Goal: Register for event/course

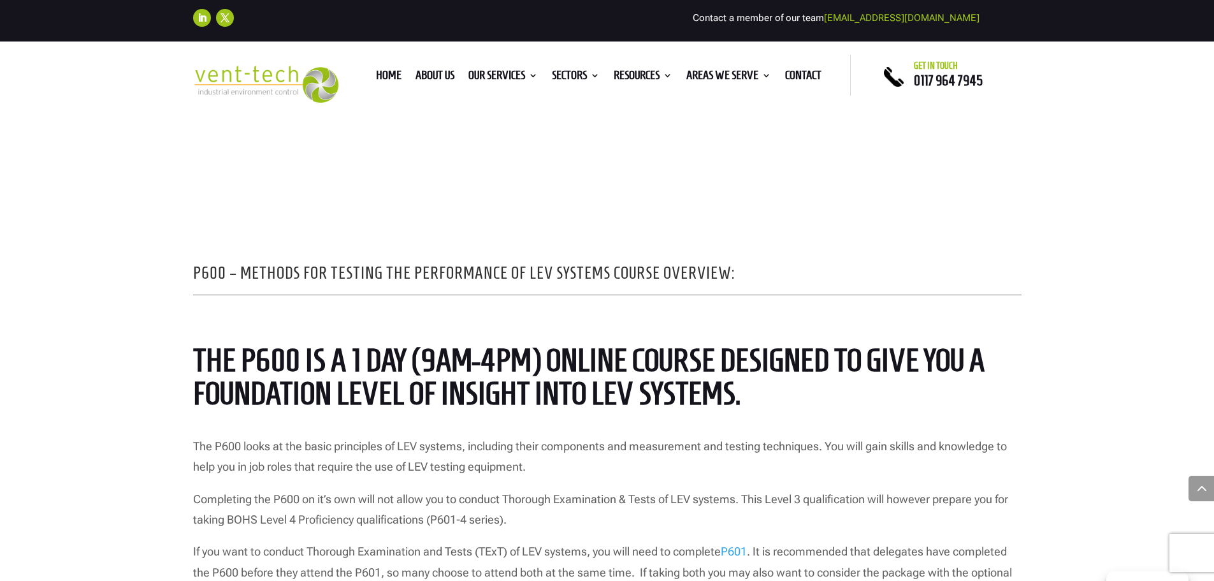
scroll to position [956, 0]
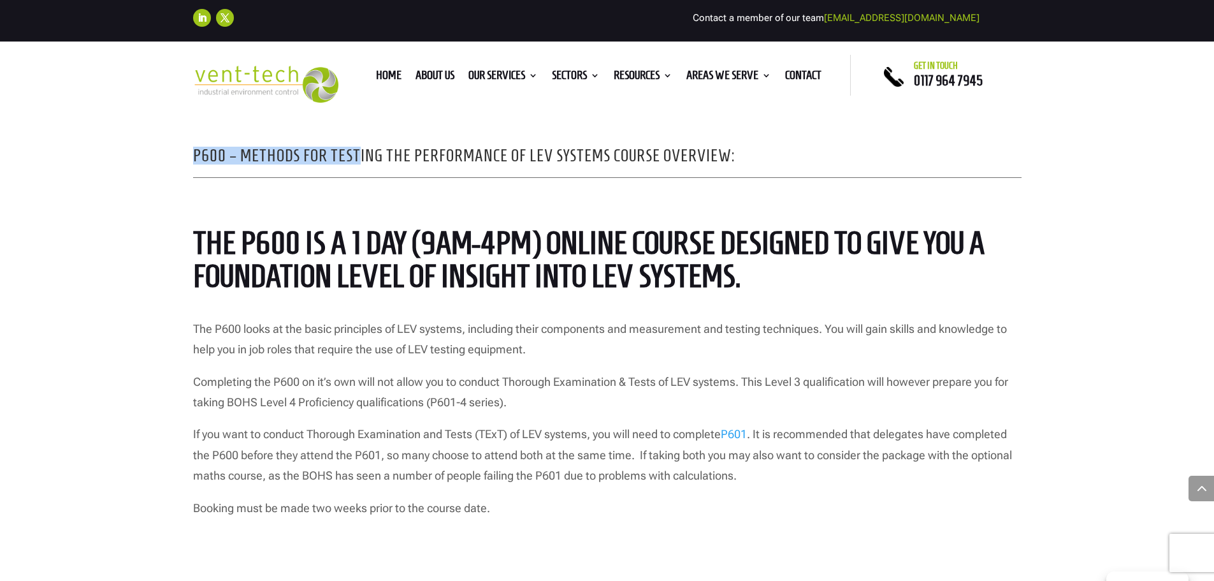
drag, startPoint x: 187, startPoint y: 154, endPoint x: 358, endPoint y: 152, distance: 171.5
click at [358, 152] on div "P600 – Methods for Testing the Performance of LEV Systems Course Overview: The …" at bounding box center [607, 500] width 1214 height 896
click at [165, 325] on div "P600 – Methods for Testing the Performance of LEV Systems Course Overview: The …" at bounding box center [607, 500] width 1214 height 896
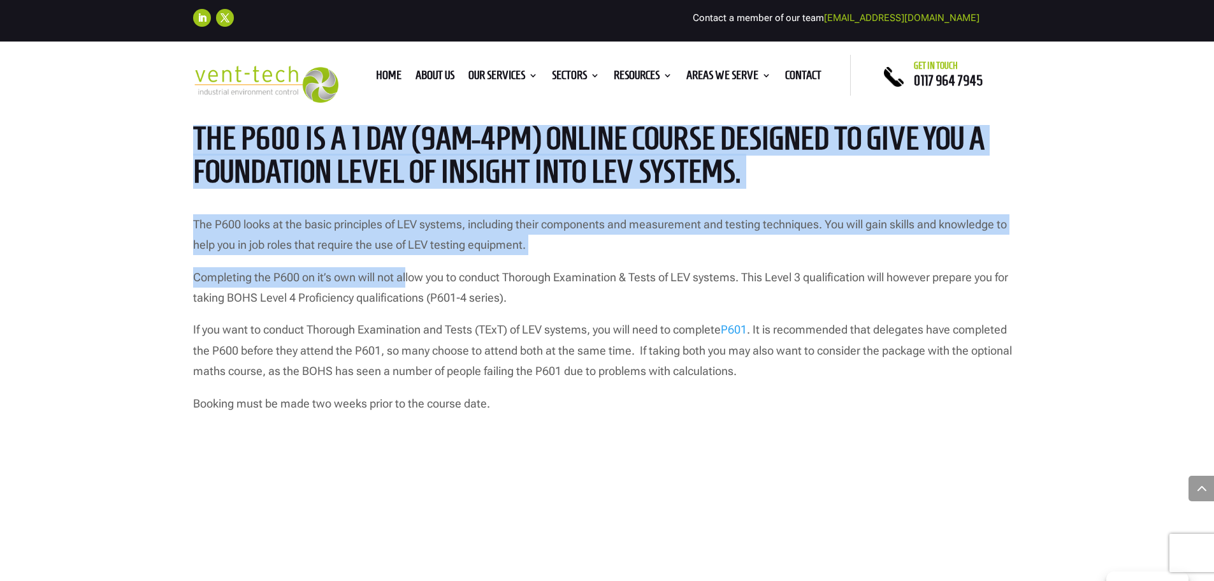
scroll to position [1084, 0]
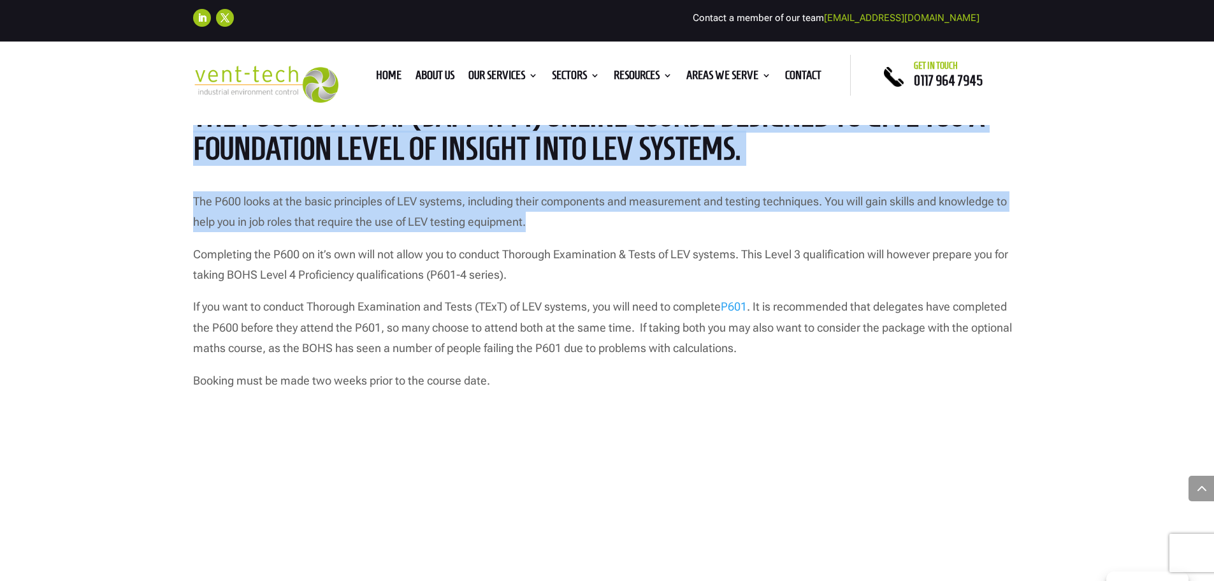
drag, startPoint x: 191, startPoint y: 248, endPoint x: 542, endPoint y: 230, distance: 351.7
click at [542, 230] on div "P600 – Methods for Testing the Performance of LEV Systems Course Overview: The …" at bounding box center [607, 372] width 1214 height 896
copy div "The P600 is a 1 day (9am-4pm) ONLINE course designed to give you a foundation l…"
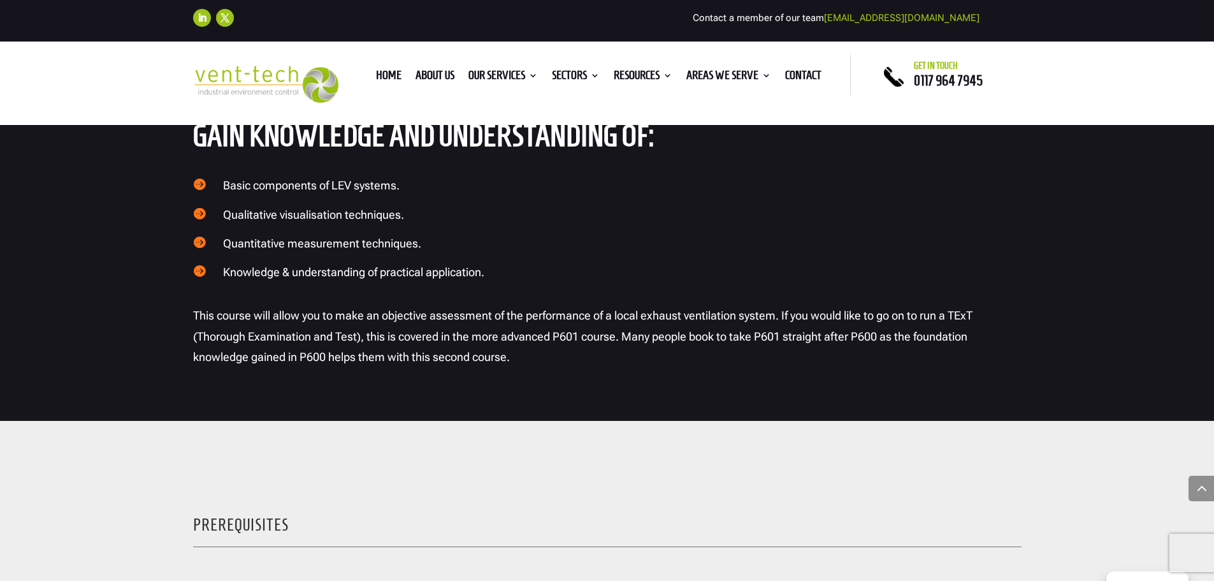
scroll to position [1785, 0]
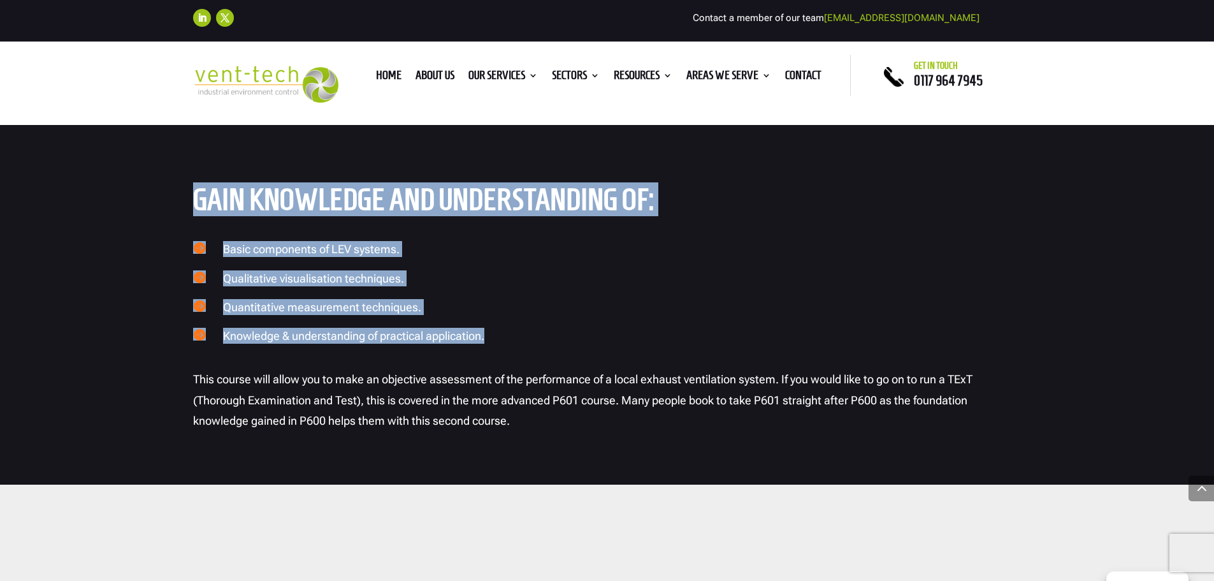
drag, startPoint x: 194, startPoint y: 203, endPoint x: 527, endPoint y: 328, distance: 356.2
click at [527, 328] on div "Gain knowledge and understanding of:  Basic components of LEV systems.  Quali…" at bounding box center [607, 298] width 829 height 229
copy div "Gain knowledge and understanding of:  Basic components of LEV systems.  Quali…"
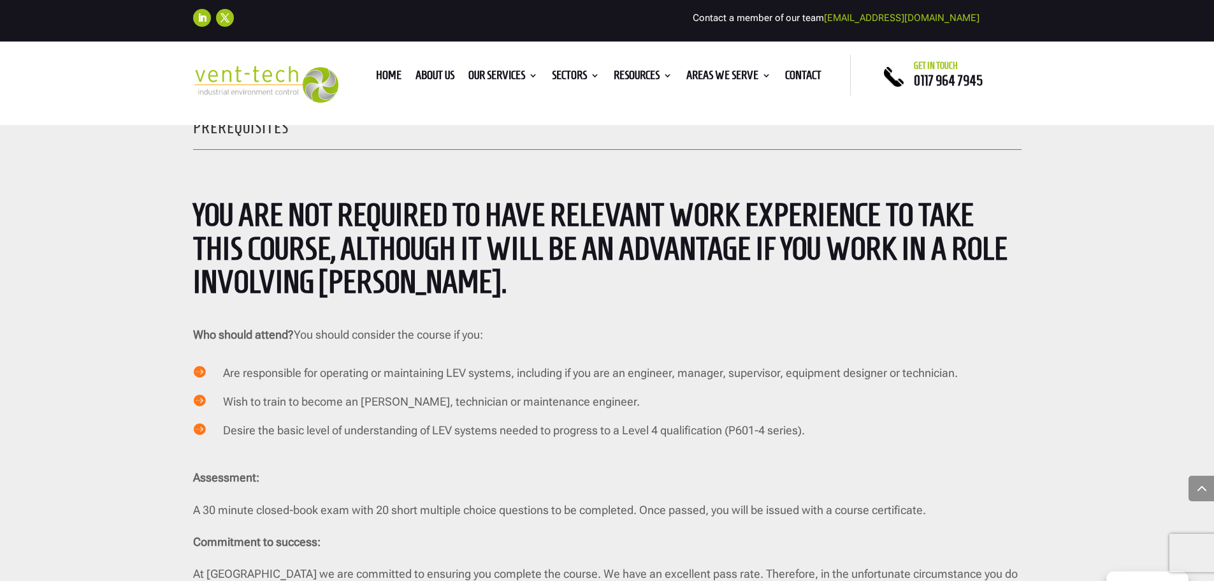
scroll to position [2295, 0]
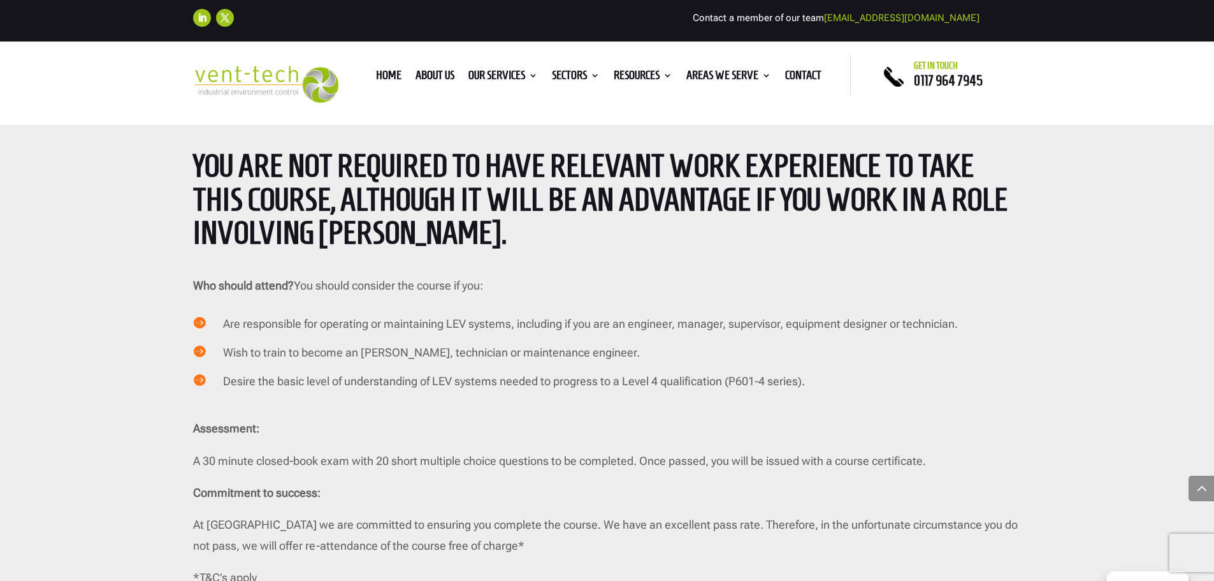
click at [193, 283] on strong "Who should attend?" at bounding box center [243, 285] width 101 height 13
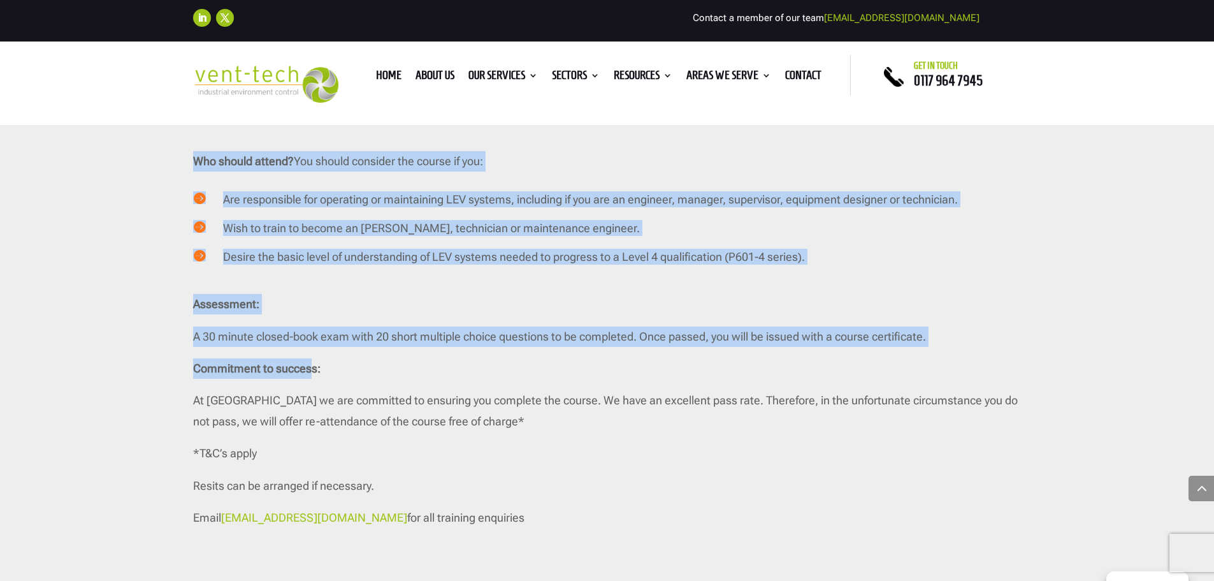
scroll to position [2422, 0]
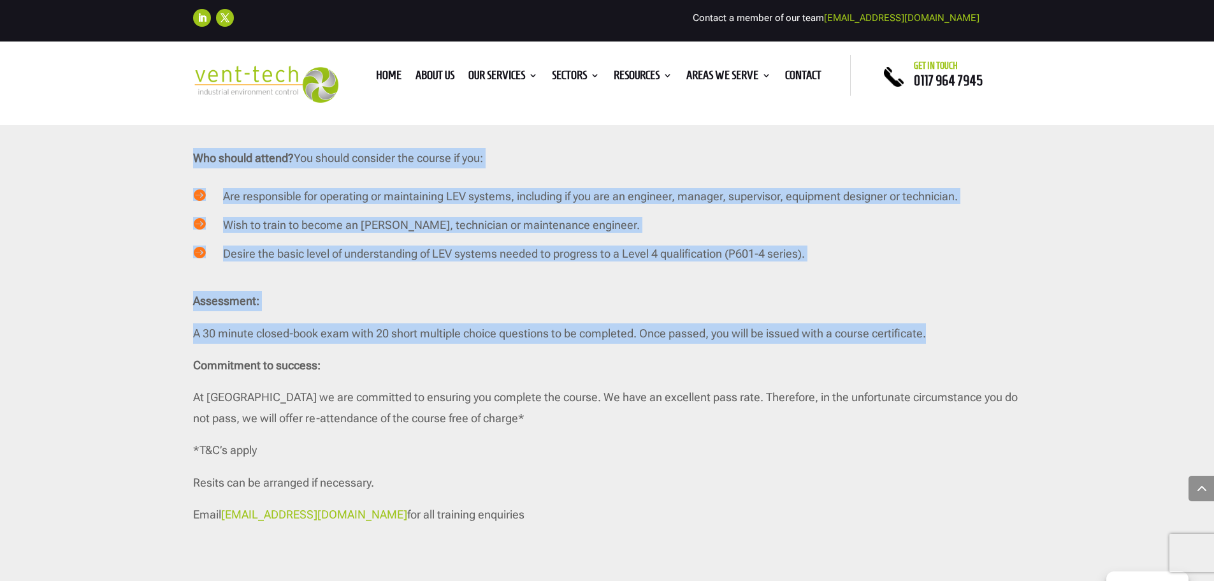
drag, startPoint x: 191, startPoint y: 284, endPoint x: 938, endPoint y: 340, distance: 749.9
click at [938, 340] on div "Prerequisites You are not required to have relevant work experience to take thi…" at bounding box center [607, 233] width 1214 height 772
copy div "Who should attend? You should consider the course if you:  Are responsible for…"
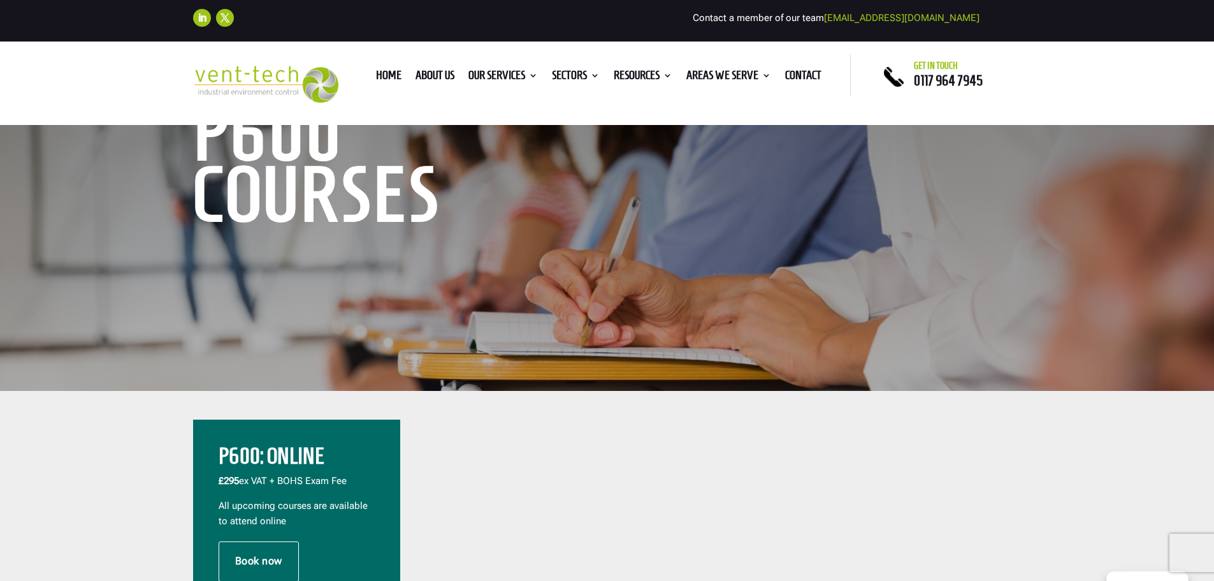
scroll to position [319, 0]
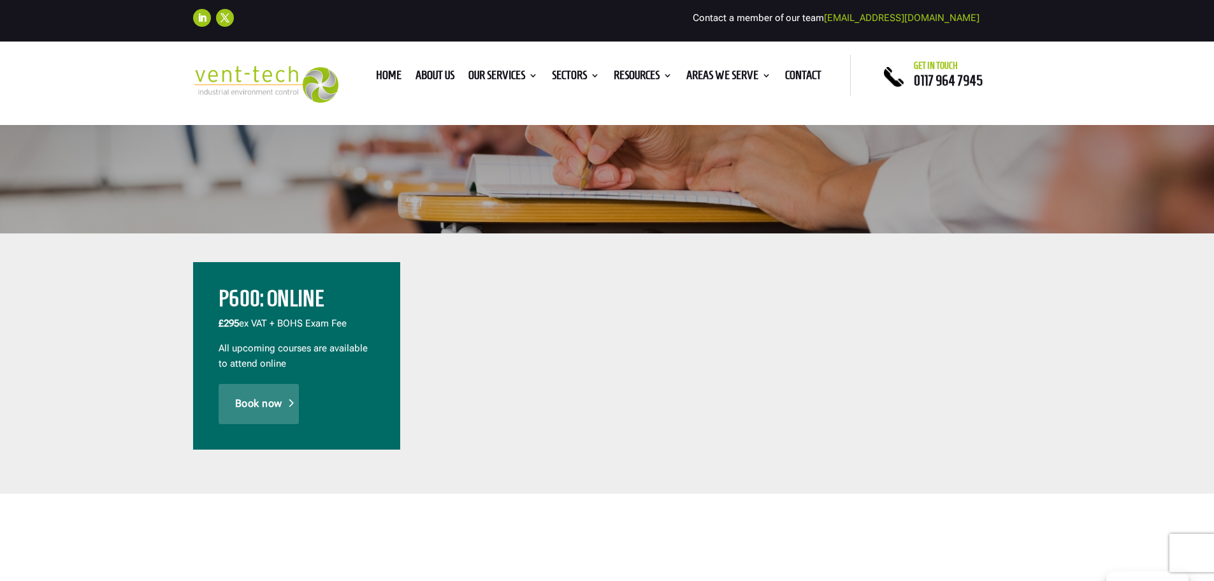
click at [280, 391] on link "Book now" at bounding box center [259, 404] width 80 height 40
